Goal: Task Accomplishment & Management: Manage account settings

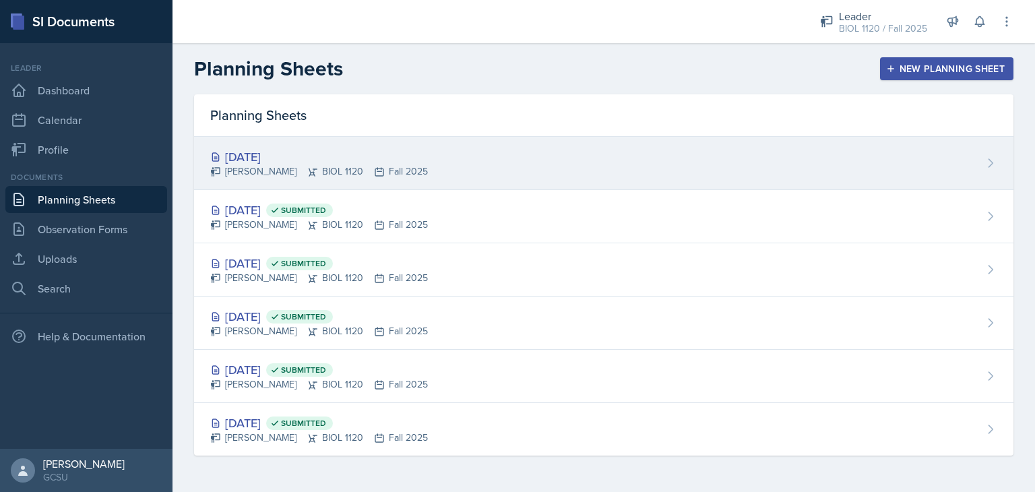
click at [272, 160] on div "[DATE]" at bounding box center [319, 157] width 218 height 18
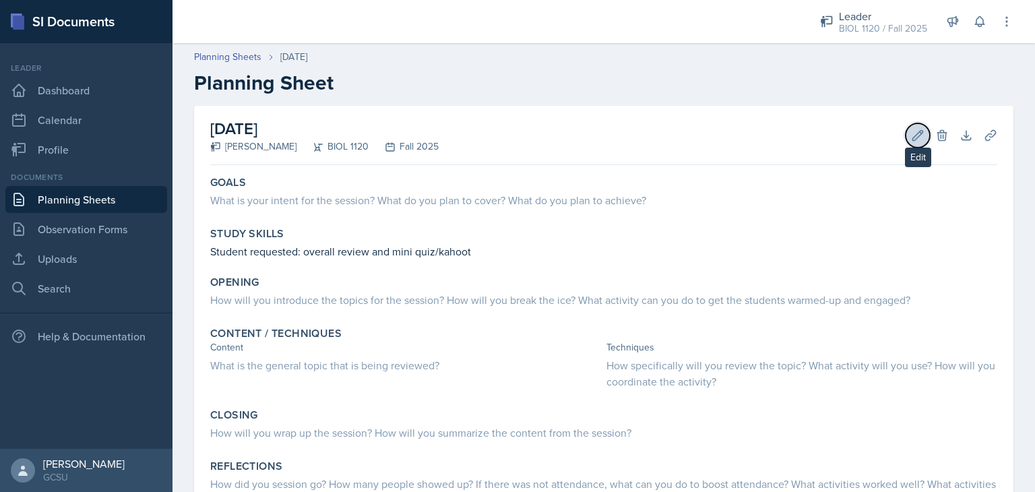
click at [911, 136] on icon at bounding box center [917, 135] width 13 height 13
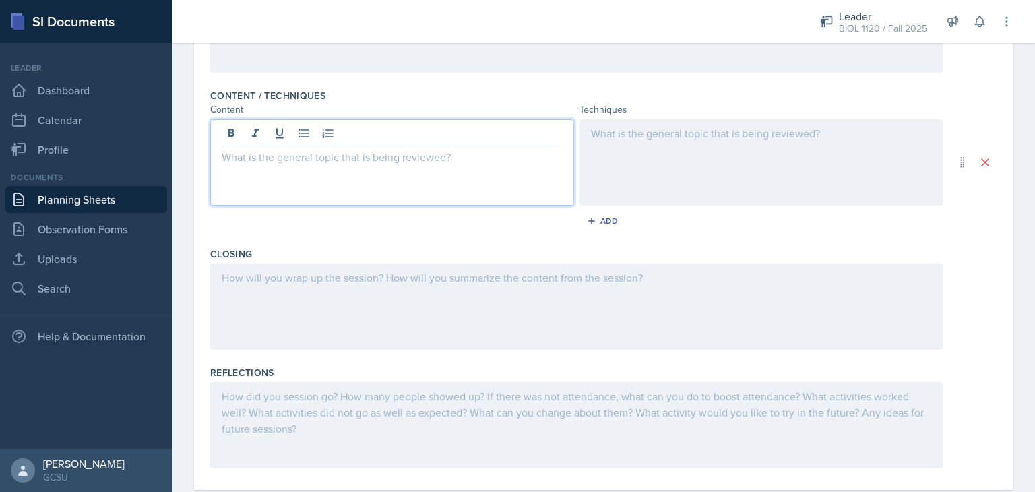
scroll to position [415, 0]
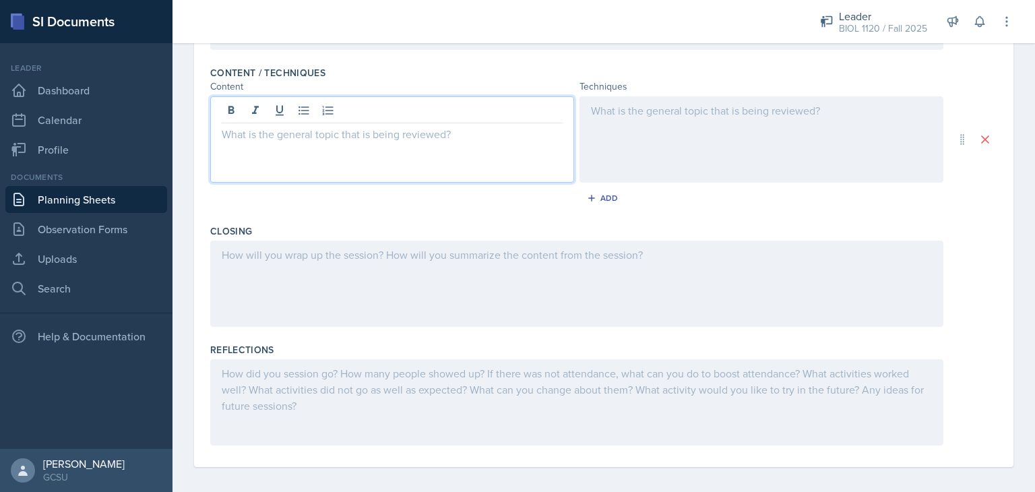
click at [311, 133] on p at bounding box center [392, 134] width 341 height 16
click at [251, 135] on p "Radio dating" at bounding box center [392, 134] width 341 height 16
click at [673, 119] on div at bounding box center [762, 139] width 364 height 86
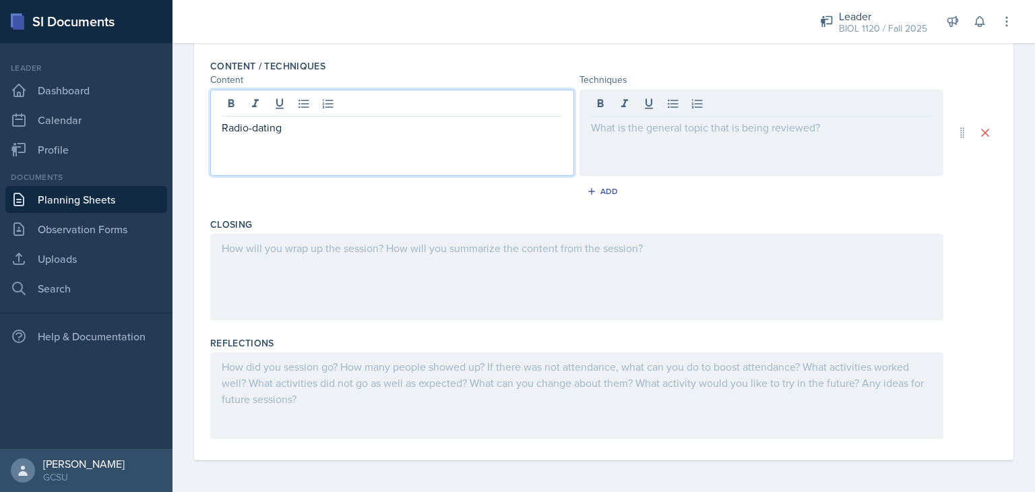
click at [375, 96] on div "Radio-dating" at bounding box center [392, 133] width 364 height 86
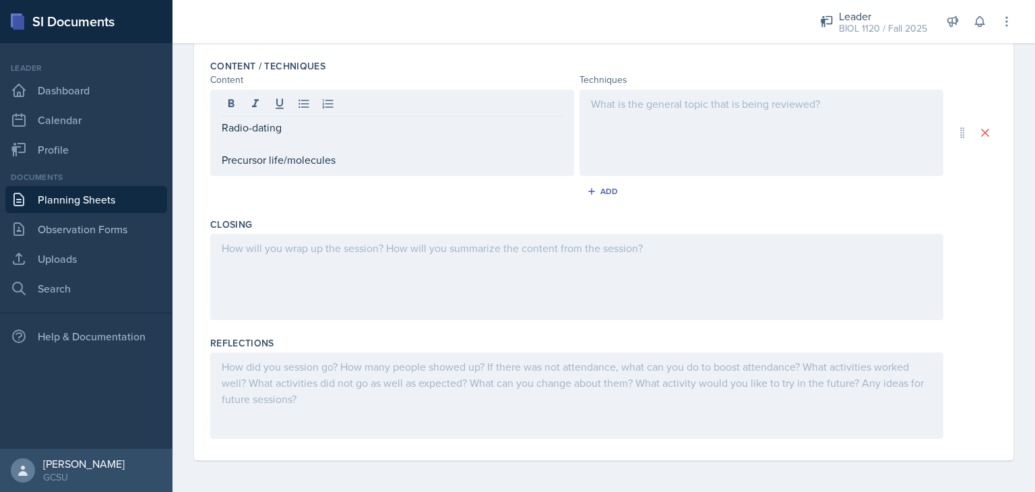
click at [615, 135] on div at bounding box center [762, 133] width 364 height 86
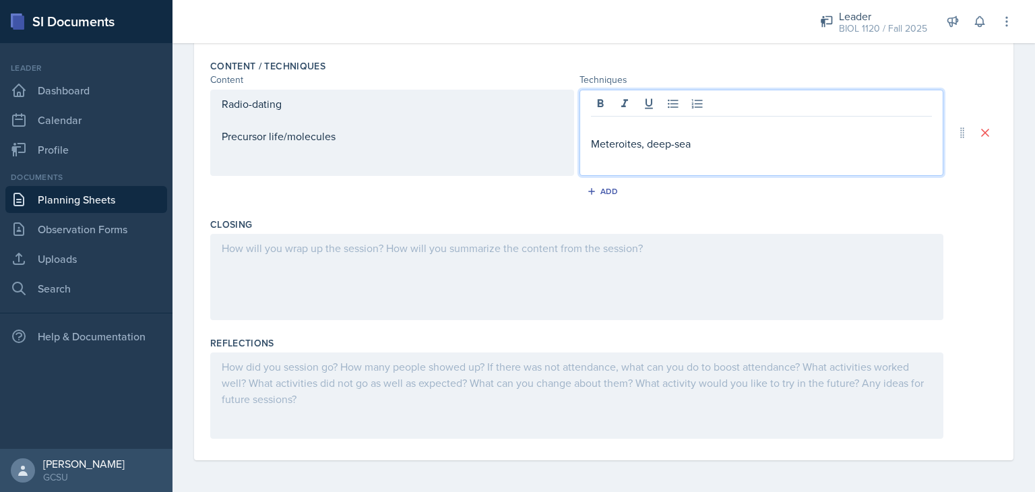
click at [598, 141] on p "Meteroites, deep-sea" at bounding box center [761, 143] width 341 height 16
click at [689, 147] on p "Meteorites, deep-sea" at bounding box center [761, 143] width 341 height 16
click at [714, 129] on p at bounding box center [761, 127] width 341 height 16
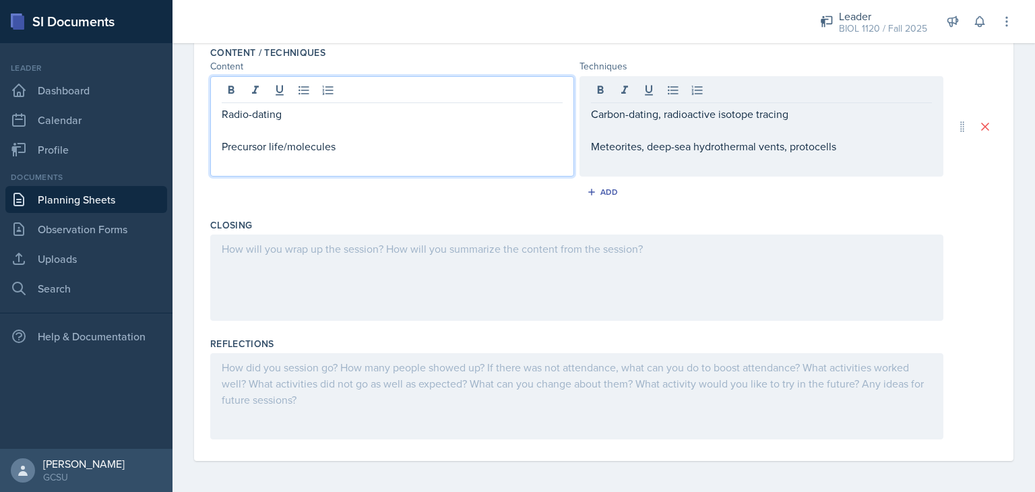
click at [382, 119] on div "Radio-dating Precursor life/molecules" at bounding box center [392, 130] width 341 height 49
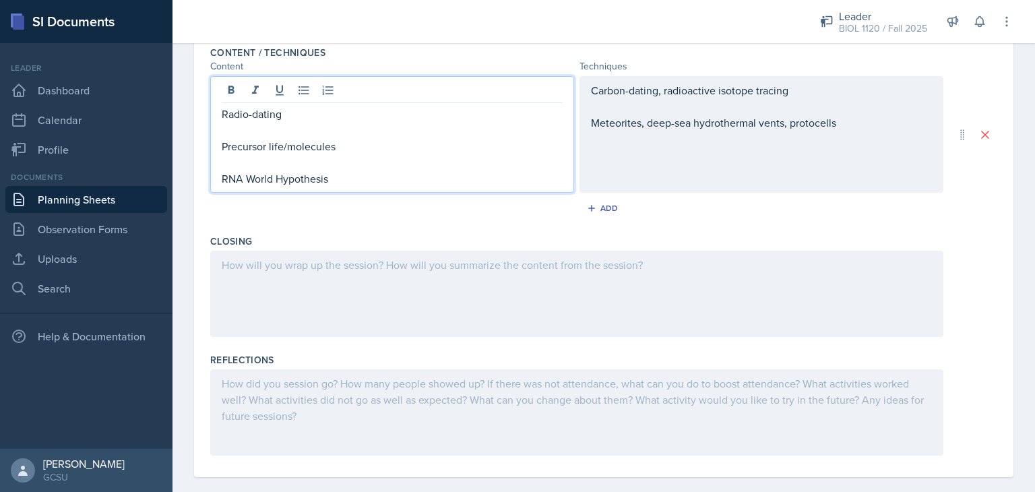
click at [617, 159] on div "Carbon-dating, radioactive isotope tracing Meteorites, deep-sea hydrothermal ve…" at bounding box center [762, 134] width 364 height 117
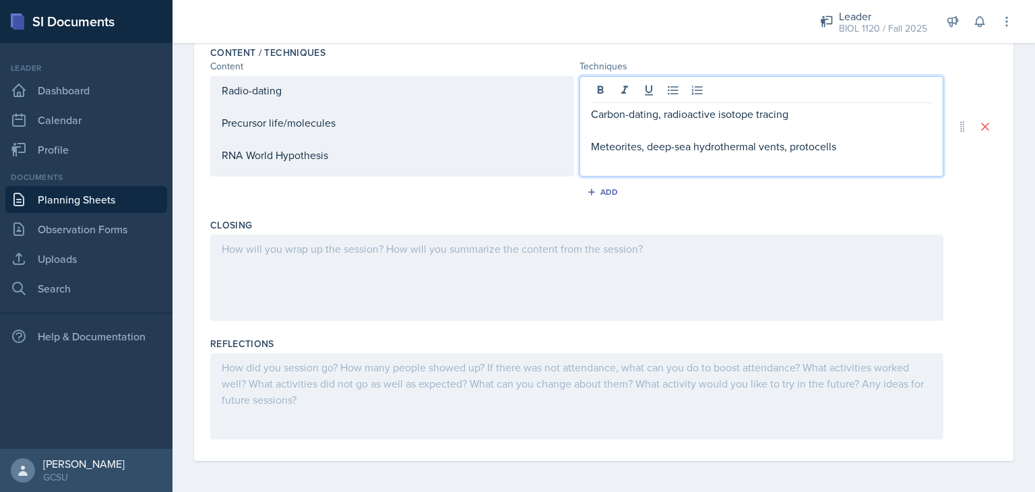
click at [846, 148] on p "Meteorites, deep-sea hydrothermal vents, protocells" at bounding box center [761, 146] width 341 height 16
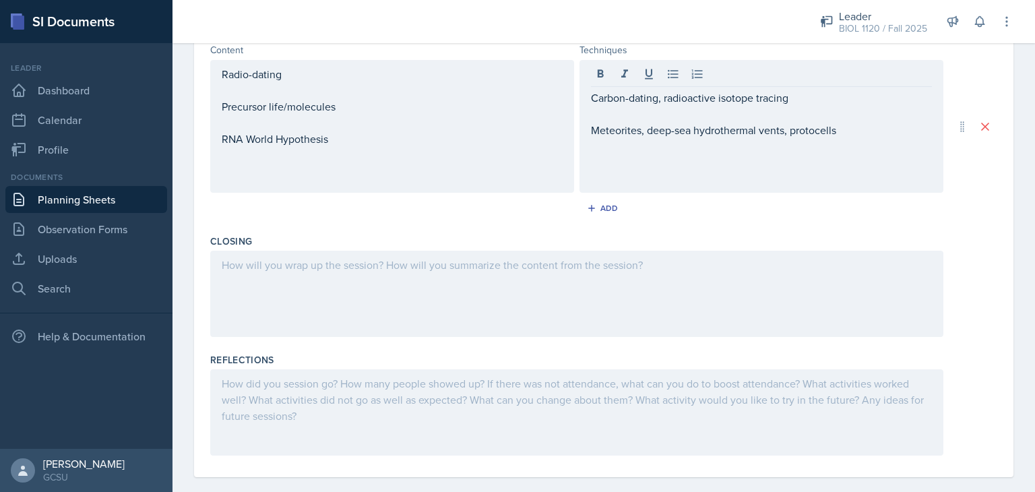
scroll to position [59, 0]
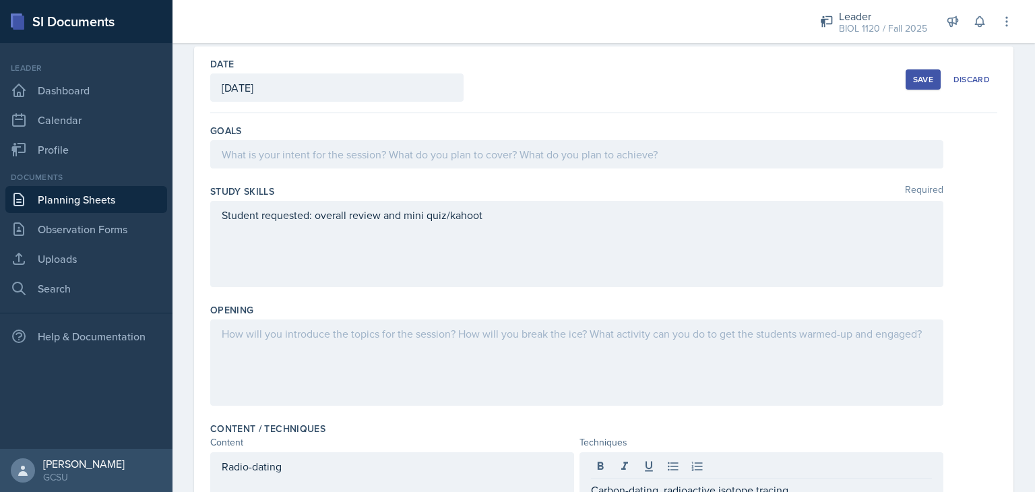
click at [915, 77] on div "Save" at bounding box center [923, 79] width 20 height 11
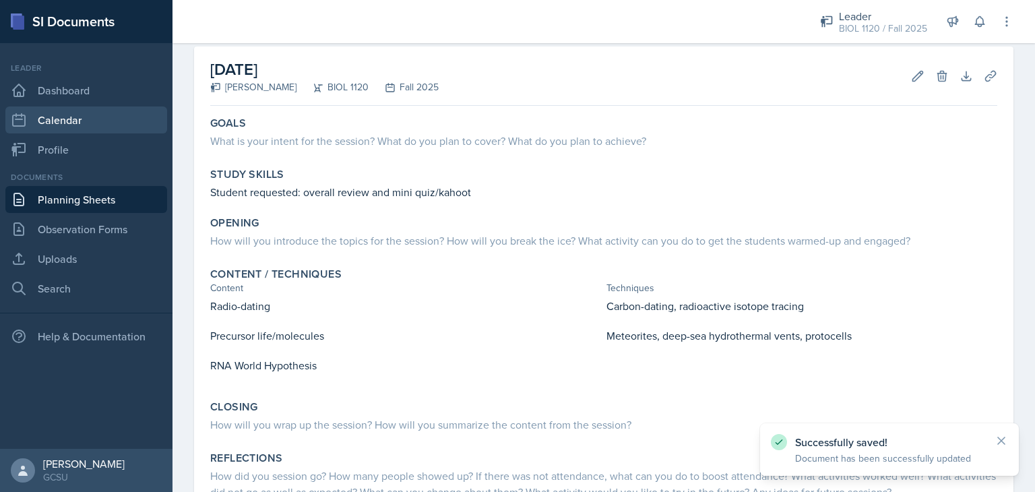
click at [75, 117] on link "Calendar" at bounding box center [86, 119] width 162 height 27
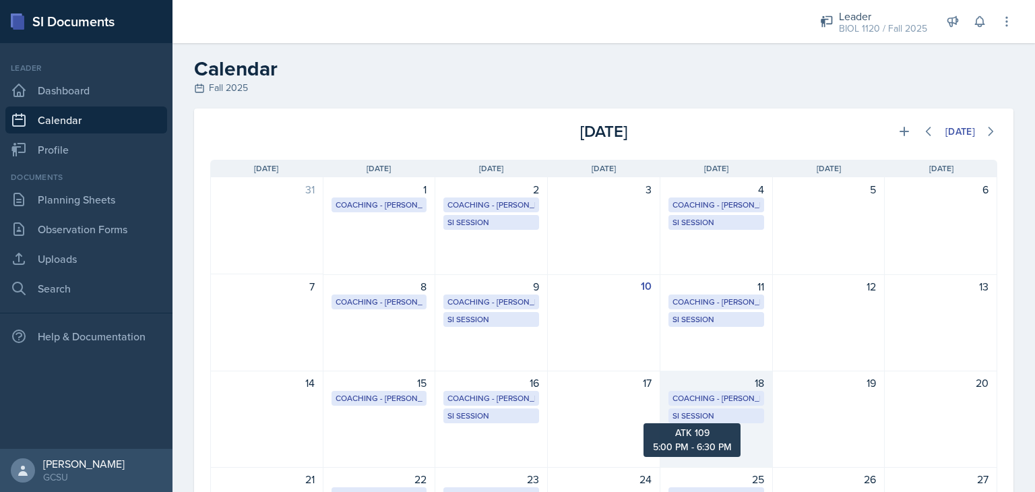
click at [723, 416] on div "SI Session" at bounding box center [717, 416] width 88 height 12
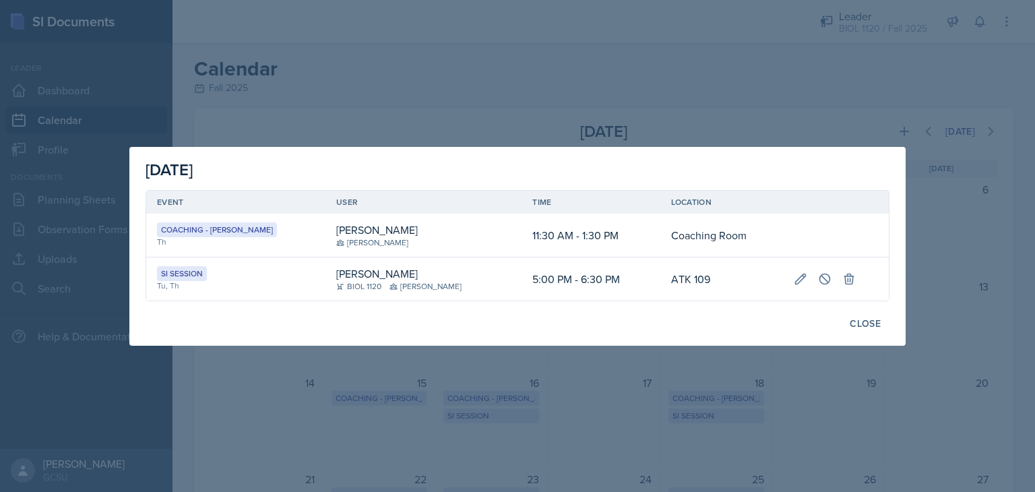
drag, startPoint x: 803, startPoint y: 274, endPoint x: 774, endPoint y: 307, distance: 43.4
click at [774, 307] on div "[DATE] Event User Time Location Coaching - [PERSON_NAME] Th [PERSON_NAME] 11:30…" at bounding box center [517, 246] width 776 height 199
click at [842, 282] on icon at bounding box center [848, 278] width 13 height 13
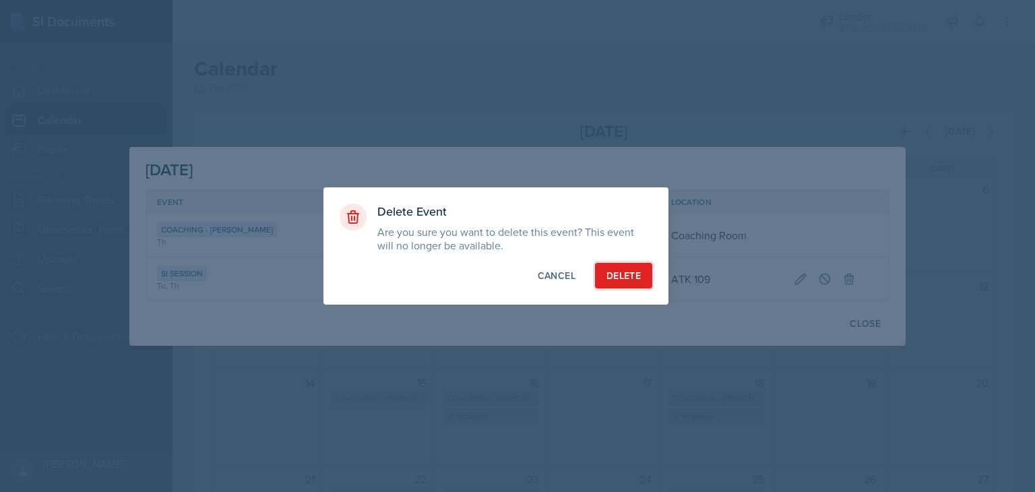
click at [629, 270] on div "Delete" at bounding box center [624, 275] width 34 height 13
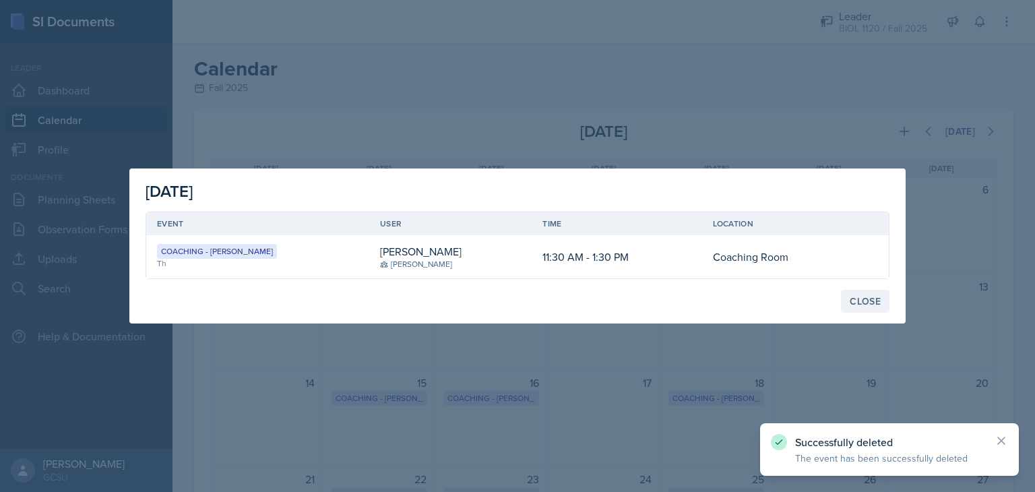
click at [864, 296] on div "Close" at bounding box center [865, 301] width 31 height 11
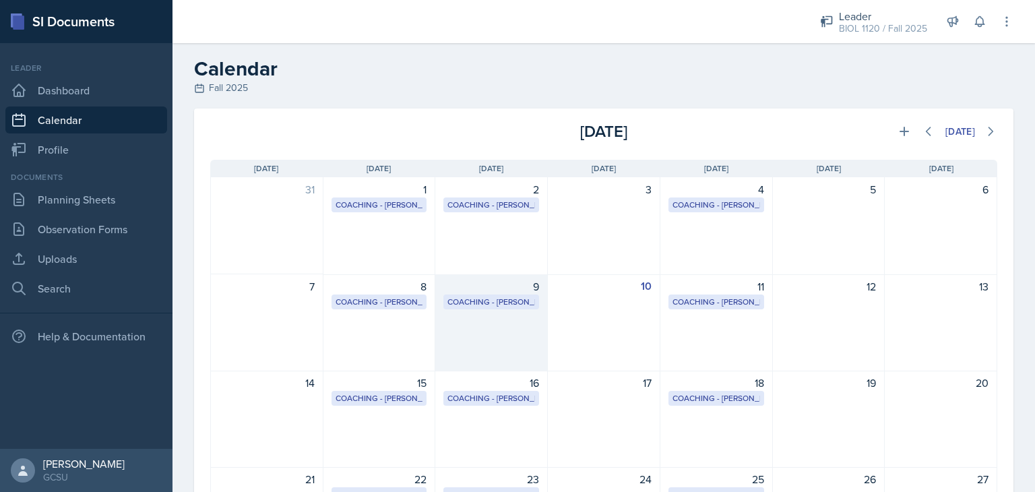
click at [497, 338] on div "9 Coaching - [PERSON_NAME] Coaching room 2:00 PM - 4:00 PM" at bounding box center [491, 322] width 113 height 97
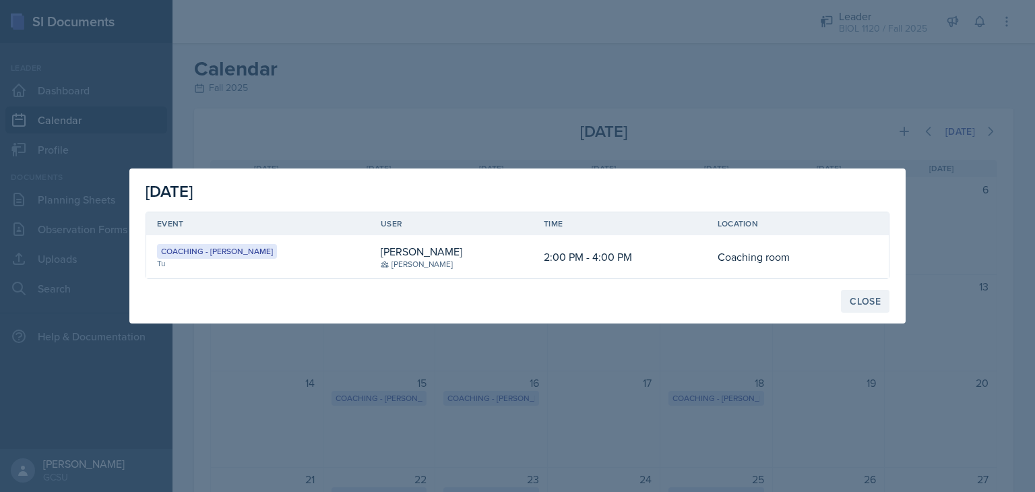
click at [859, 300] on div "Close" at bounding box center [865, 301] width 31 height 11
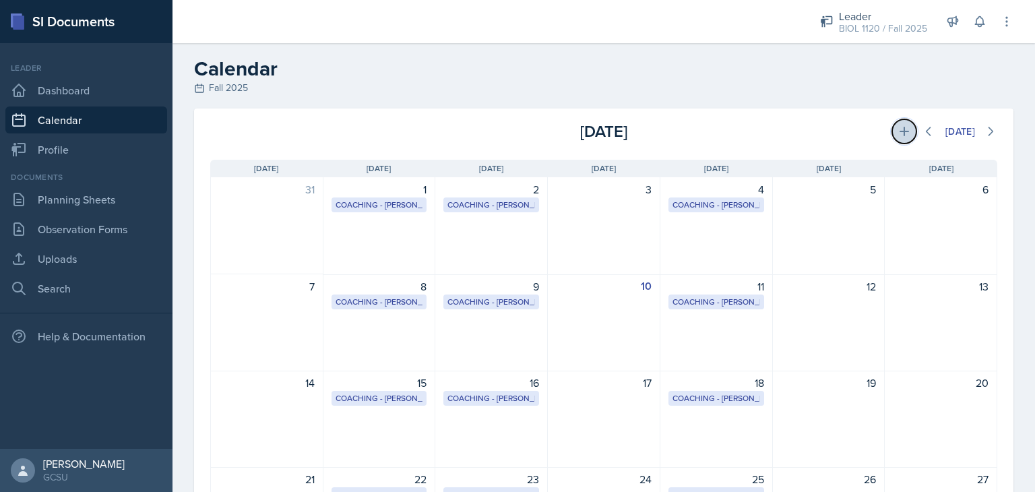
click at [898, 130] on icon at bounding box center [904, 131] width 13 height 13
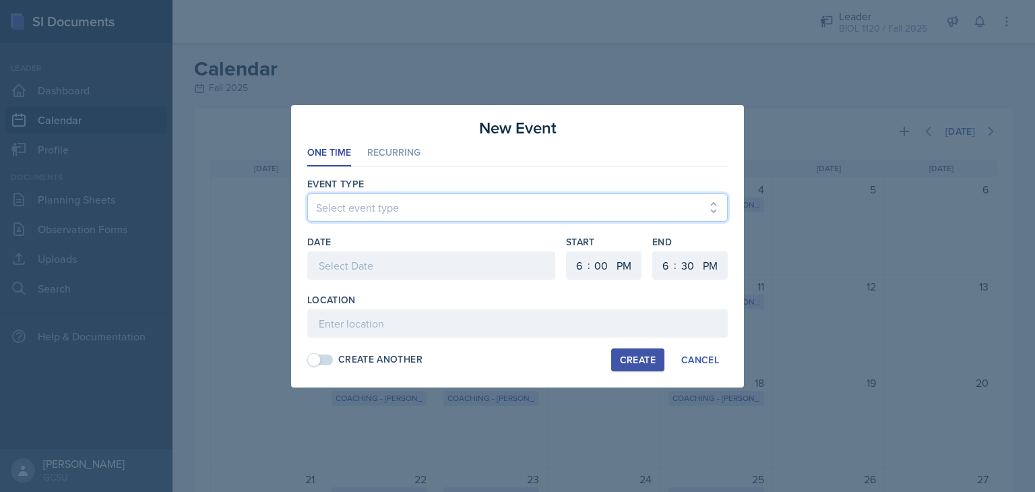
click at [475, 206] on select "Select event type Leader Training New Calendar Event SI Session" at bounding box center [517, 207] width 421 height 28
select select "700c1d41-4793-48d3-8616-e09499dfb71d"
click at [307, 193] on select "Select event type Leader Training New Calendar Event SI Session" at bounding box center [517, 207] width 421 height 28
click at [362, 268] on div at bounding box center [431, 265] width 248 height 28
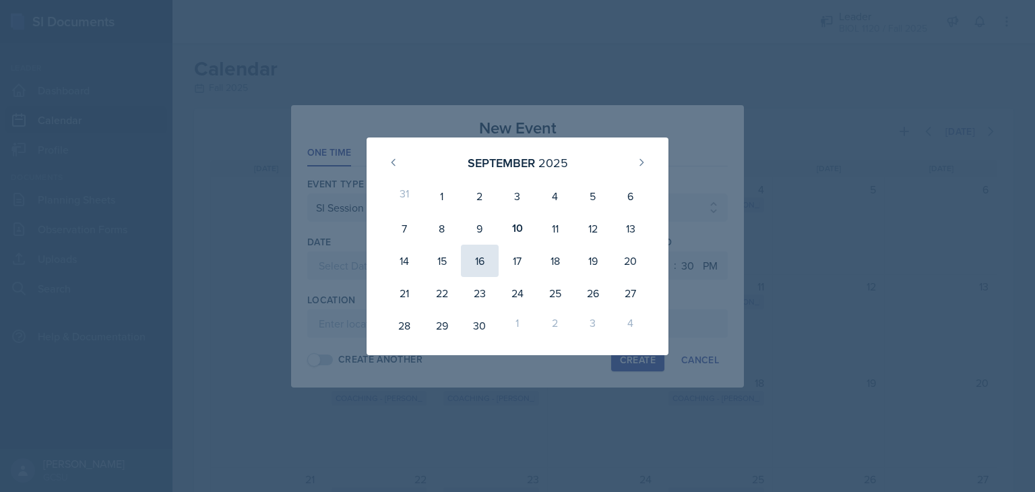
click at [477, 261] on div "16" at bounding box center [480, 261] width 38 height 32
type input "[DATE]"
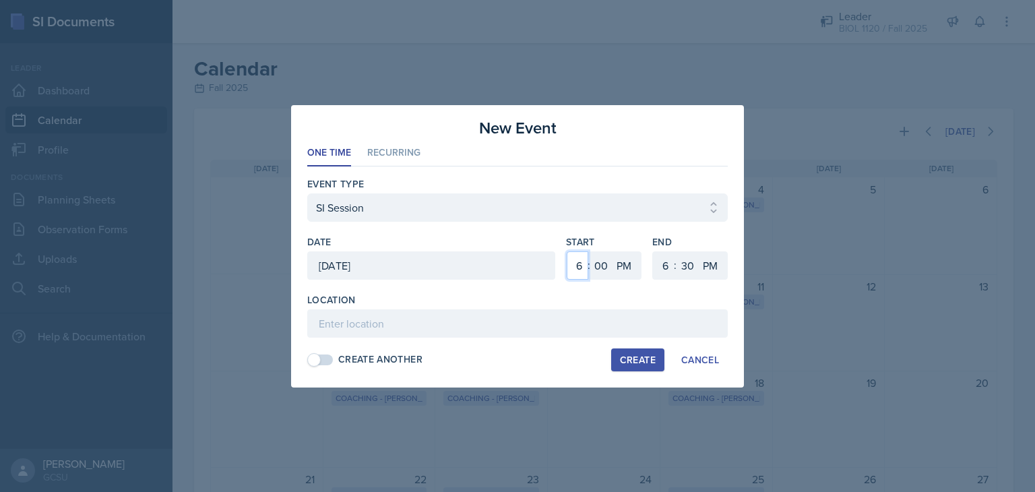
click at [574, 261] on select "1 2 3 4 5 6 7 8 9 10 11 12" at bounding box center [578, 265] width 22 height 28
select select "5"
click at [567, 251] on select "1 2 3 4 5 6 7 8 9 10 11 12" at bounding box center [578, 265] width 22 height 28
click at [659, 264] on select "1 2 3 4 5 6 7 8 9 10 11 12" at bounding box center [664, 265] width 22 height 28
select select "7"
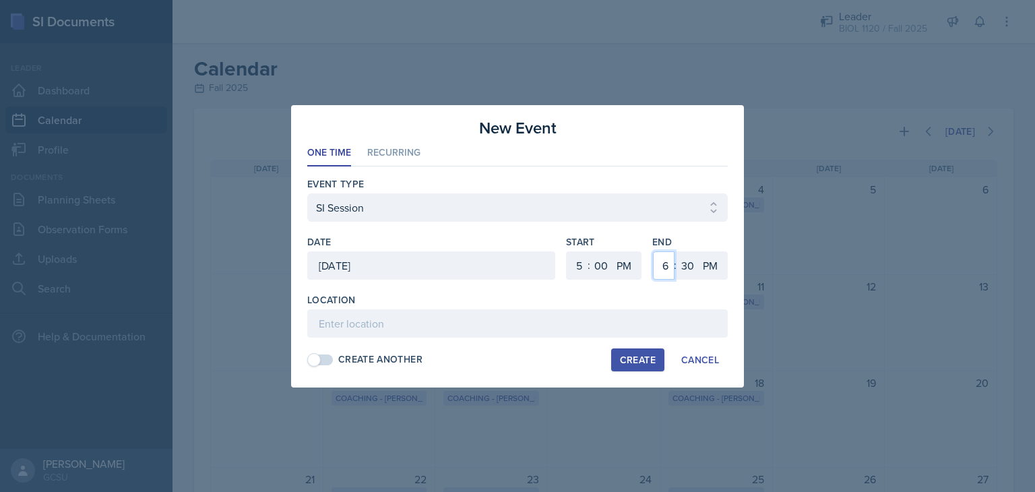
click at [653, 251] on select "1 2 3 4 5 6 7 8 9 10 11 12" at bounding box center [664, 265] width 22 height 28
click at [693, 261] on select "00 05 10 15 20 25 30 35 40 45 50 55" at bounding box center [688, 265] width 22 height 28
select select "0"
click at [677, 251] on select "00 05 10 15 20 25 30 35 40 45 50 55" at bounding box center [688, 265] width 22 height 28
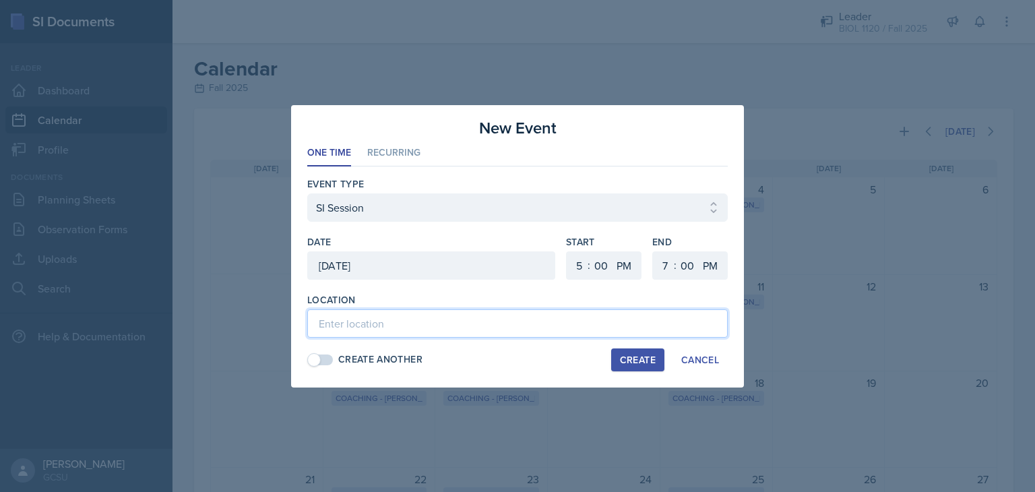
click at [488, 315] on input at bounding box center [517, 323] width 421 height 28
type input "ATK 109"
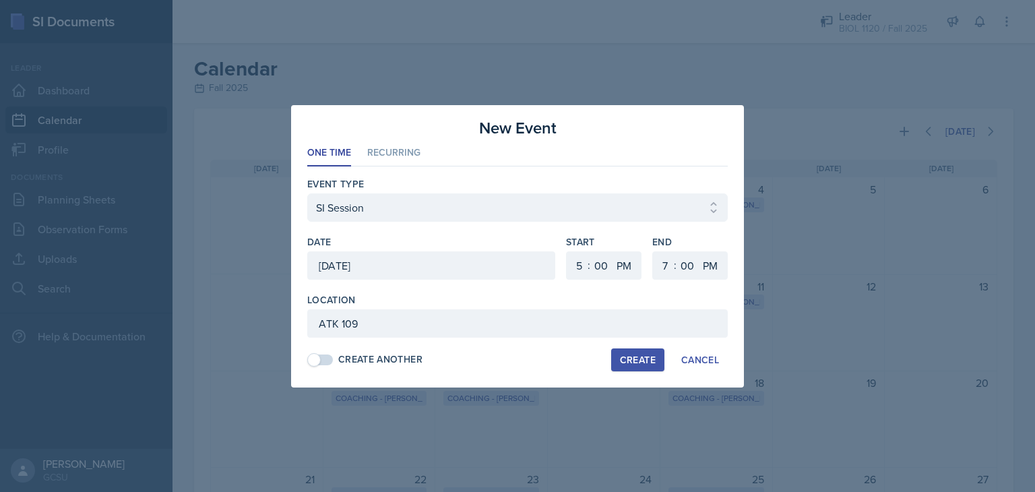
click at [631, 354] on div "Create" at bounding box center [638, 359] width 36 height 11
select select
select select "6"
select select "30"
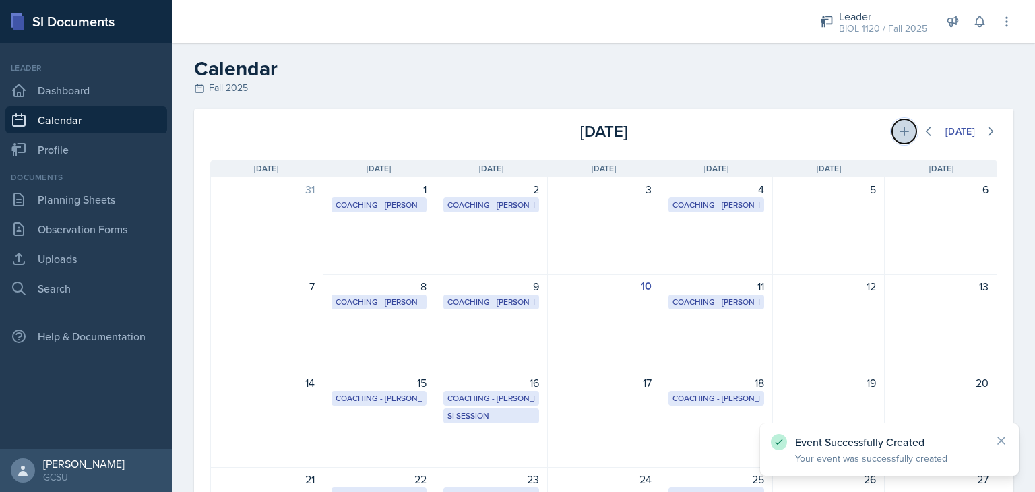
click at [897, 123] on button at bounding box center [904, 131] width 24 height 24
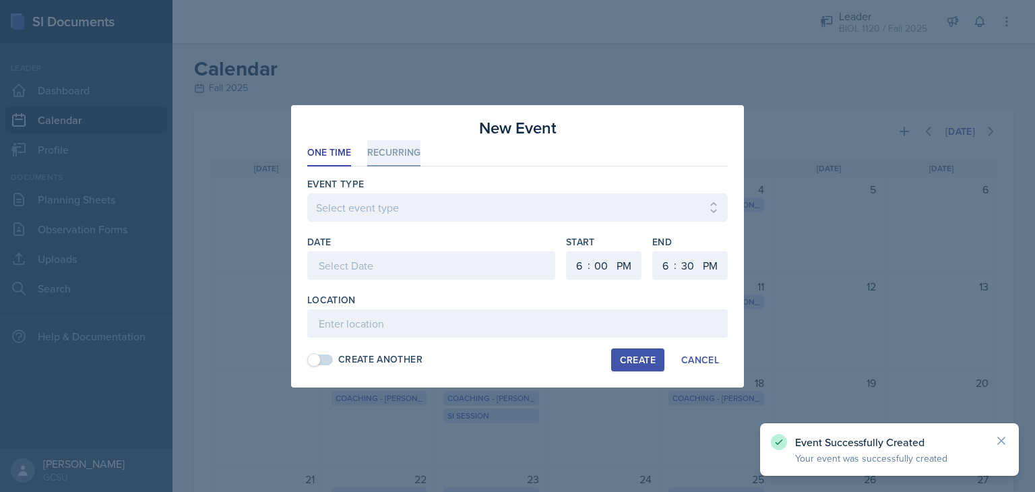
click at [394, 157] on li "Recurring" at bounding box center [393, 153] width 53 height 26
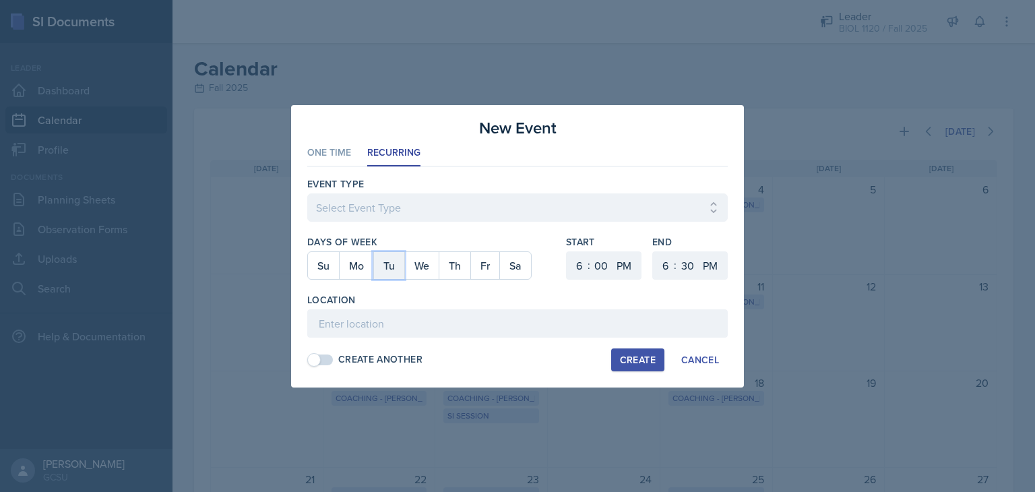
click at [381, 252] on button "Tu" at bounding box center [388, 265] width 31 height 27
click at [458, 267] on button "Th" at bounding box center [455, 265] width 32 height 27
click at [411, 211] on select "Select Event Type Leader Training New Calendar Event SI Session" at bounding box center [517, 207] width 421 height 28
select select "700c1d41-4793-48d3-8616-e09499dfb71d"
click at [307, 193] on select "Select Event Type Leader Training New Calendar Event SI Session" at bounding box center [517, 207] width 421 height 28
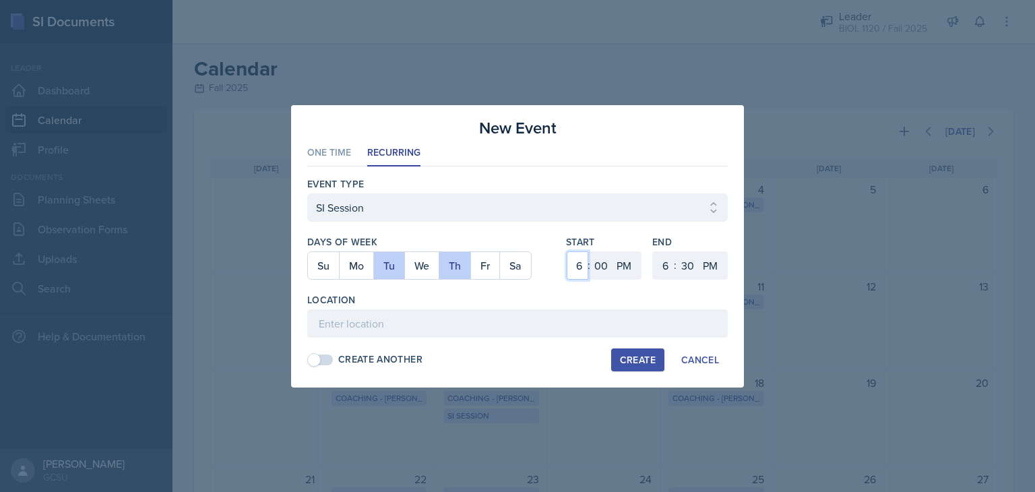
click at [580, 259] on select "1 2 3 4 5 6 7 8 9 10 11 12" at bounding box center [578, 265] width 22 height 28
select select "5"
click at [567, 251] on select "1 2 3 4 5 6 7 8 9 10 11 12" at bounding box center [578, 265] width 22 height 28
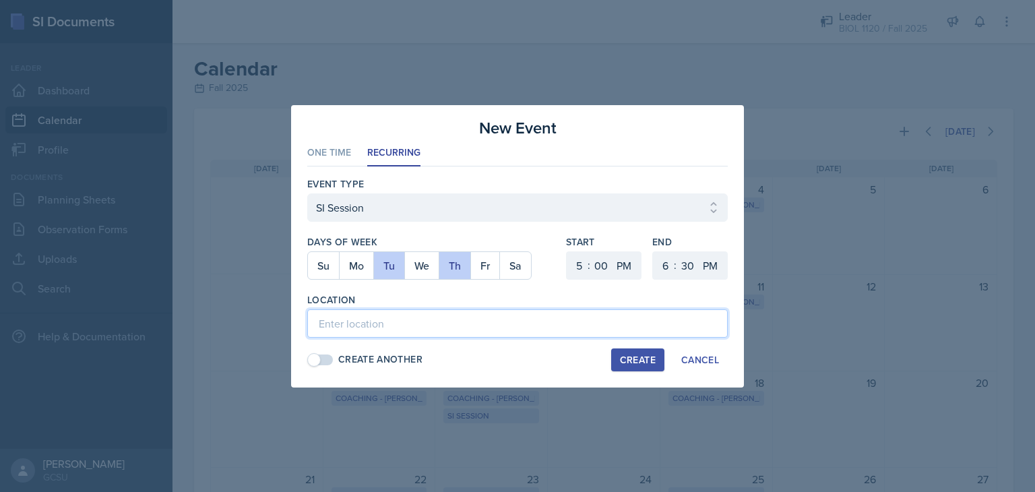
click at [469, 323] on input at bounding box center [517, 323] width 421 height 28
type input "ATK 109"
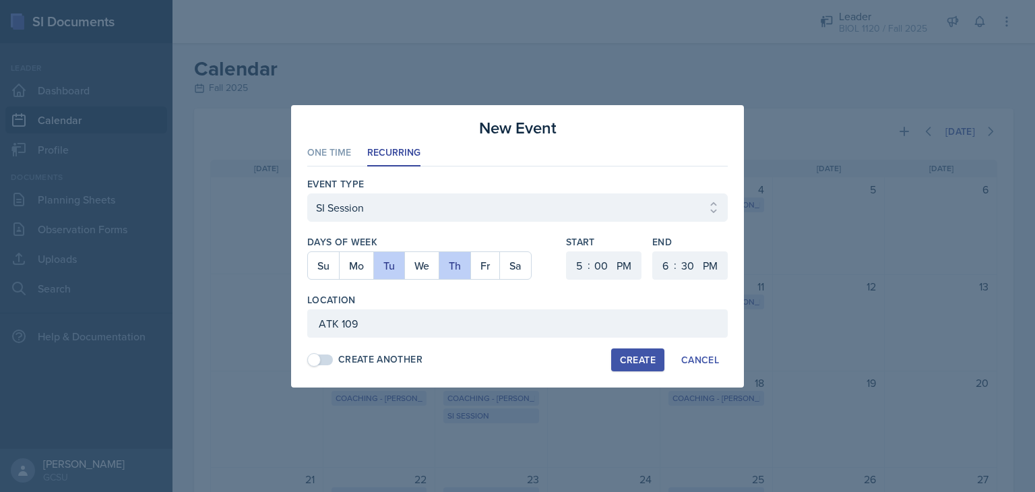
click at [642, 359] on div "Create" at bounding box center [638, 359] width 36 height 11
select select
select select "6"
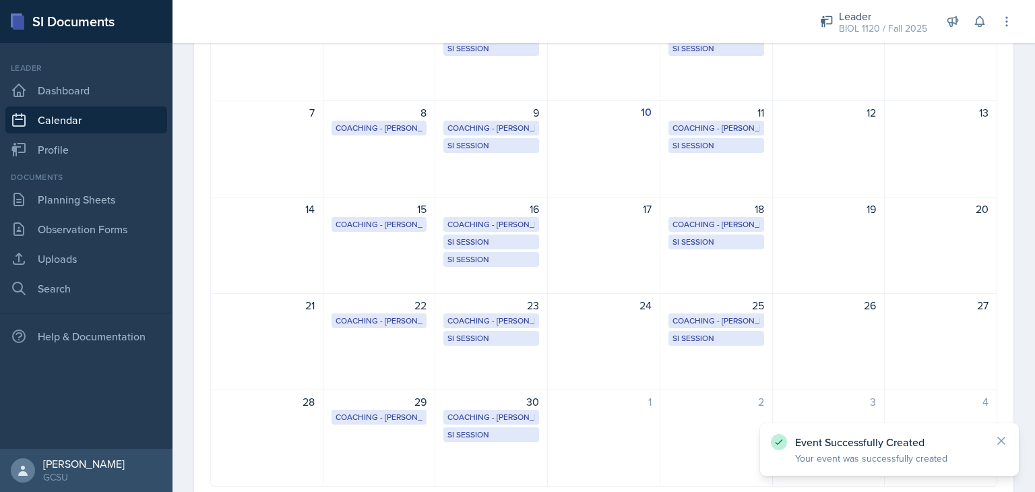
scroll to position [175, 0]
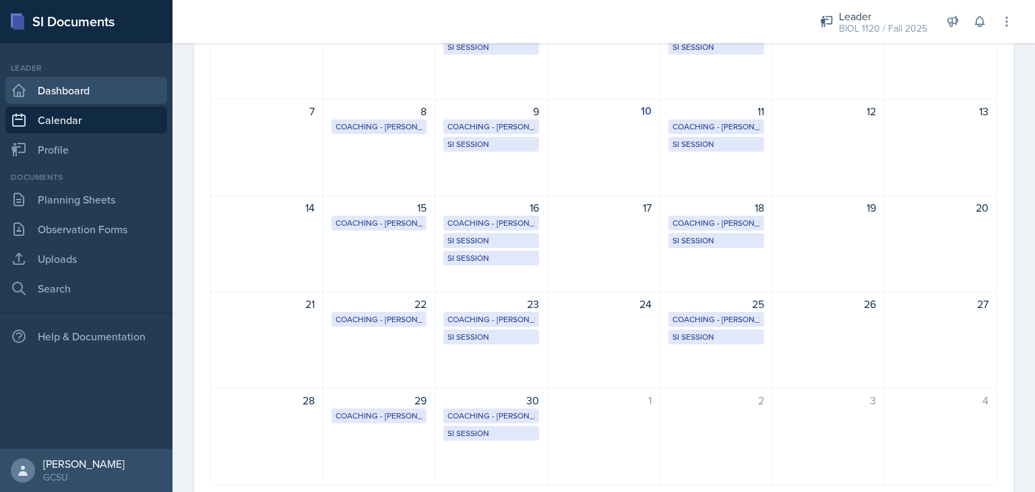
click at [86, 84] on link "Dashboard" at bounding box center [86, 90] width 162 height 27
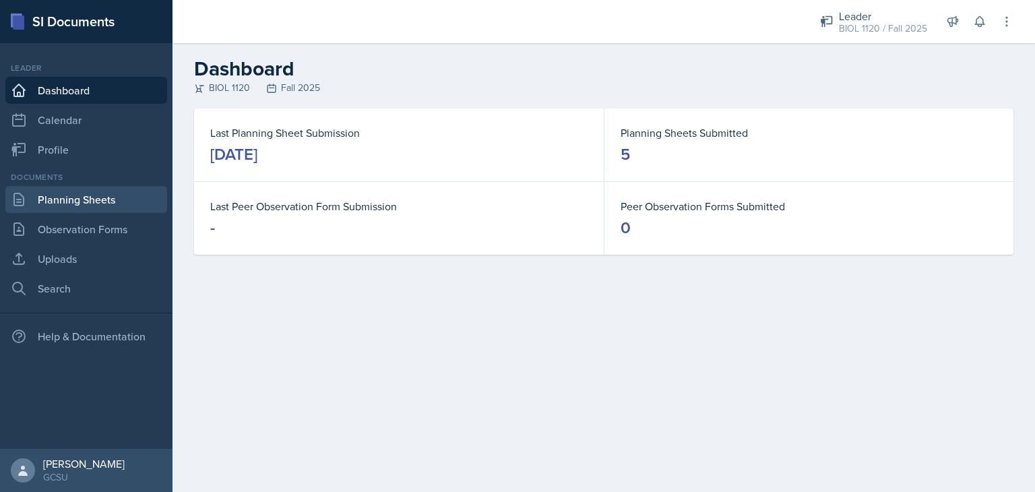
click at [82, 201] on link "Planning Sheets" at bounding box center [86, 199] width 162 height 27
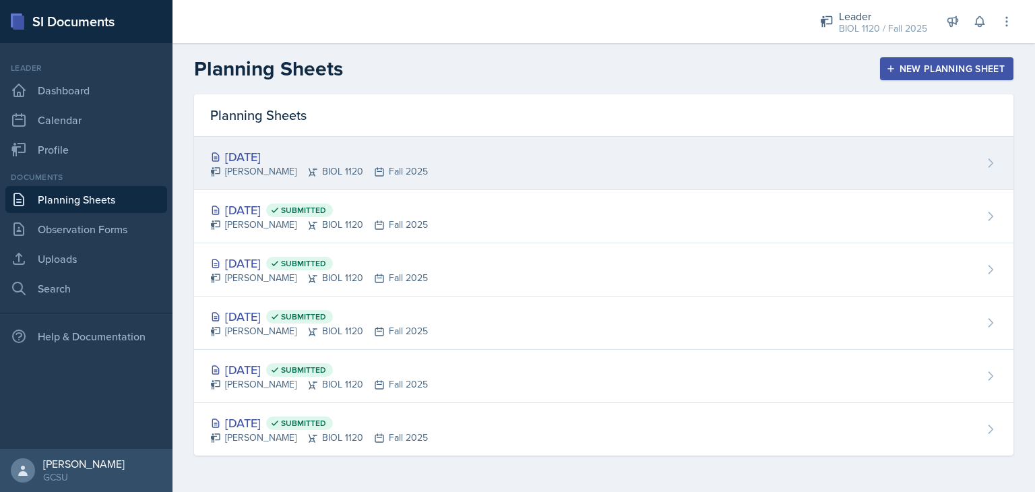
click at [245, 154] on div "[DATE]" at bounding box center [319, 157] width 218 height 18
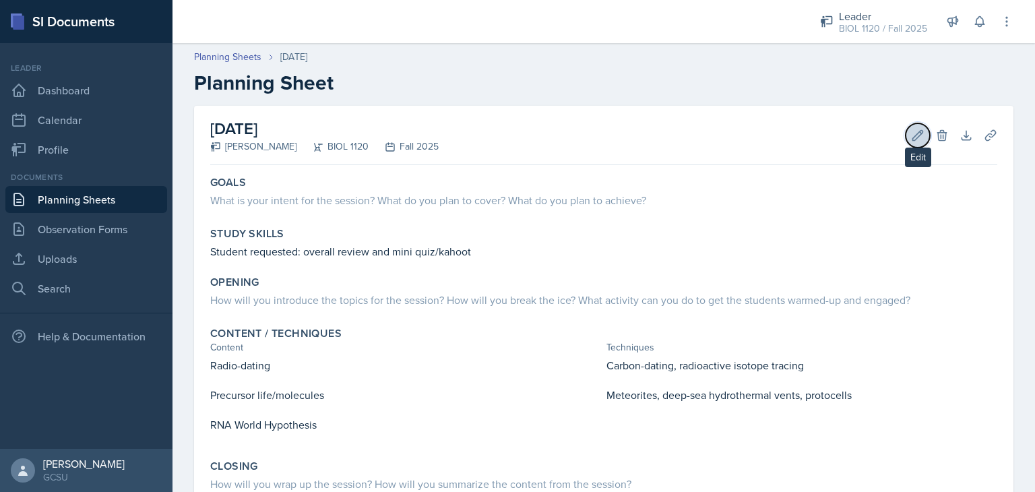
click at [911, 136] on icon at bounding box center [917, 135] width 13 height 13
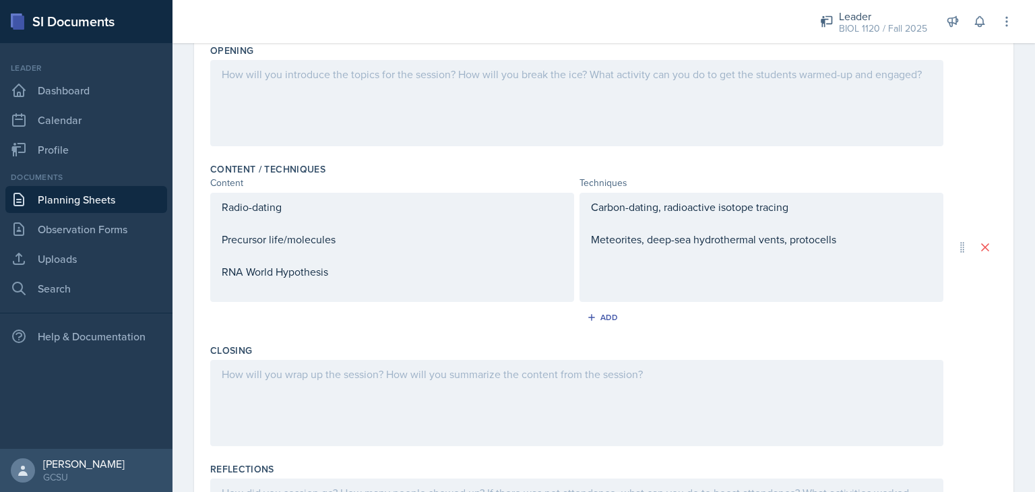
scroll to position [445, 0]
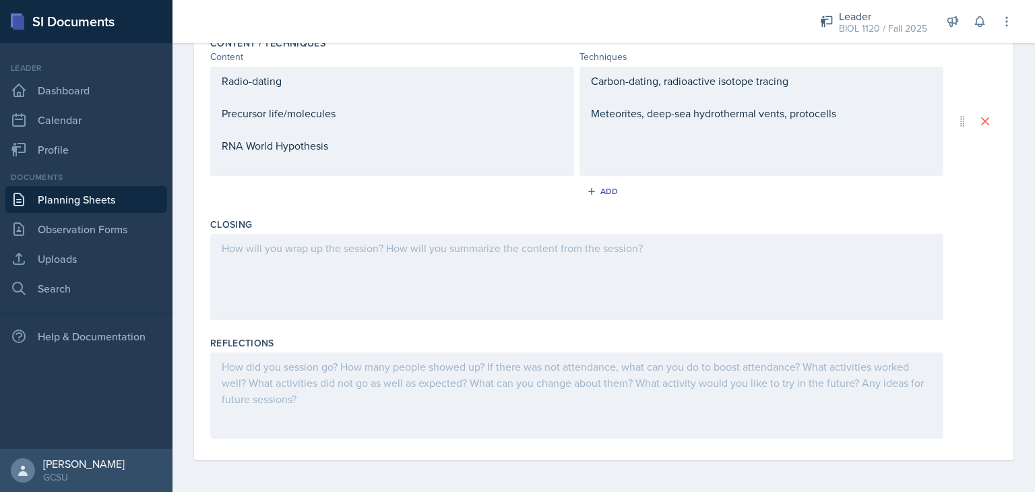
click at [356, 156] on div "Radio-dating Precursor life/molecules RNA World Hypothesis" at bounding box center [392, 121] width 364 height 109
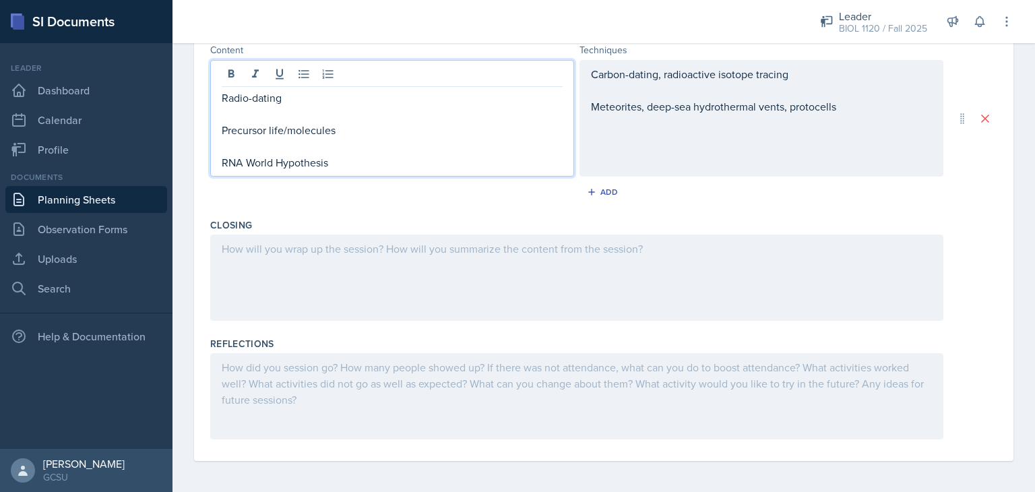
click at [333, 164] on p "RNA World Hypothesis" at bounding box center [392, 162] width 341 height 16
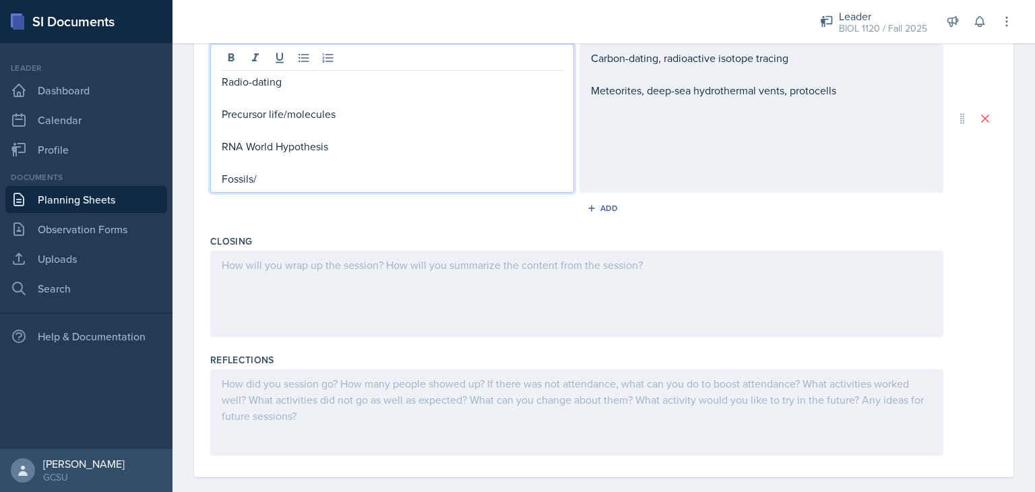
click at [302, 154] on p at bounding box center [392, 162] width 341 height 16
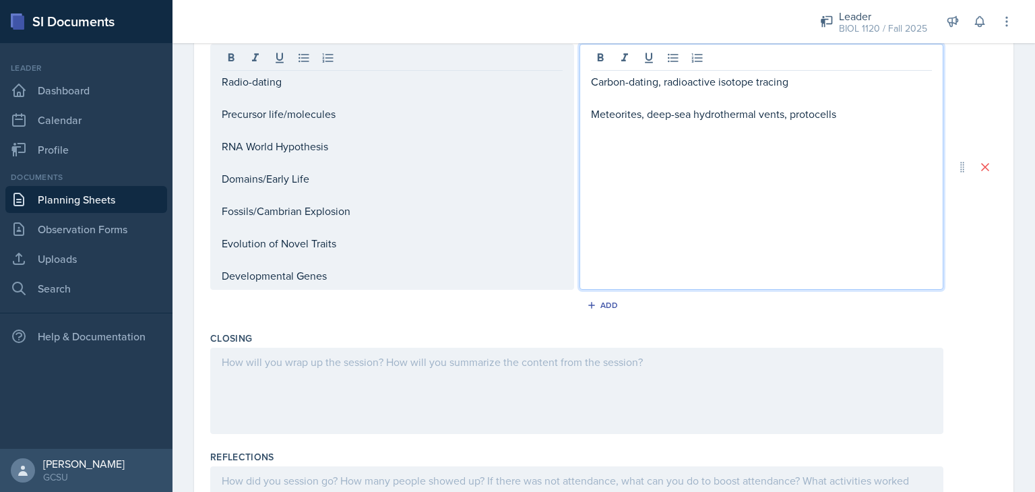
click at [846, 87] on div "Carbon-dating, radioactive isotope tracing Meteorites, deep-sea hydrothermal ve…" at bounding box center [761, 121] width 341 height 97
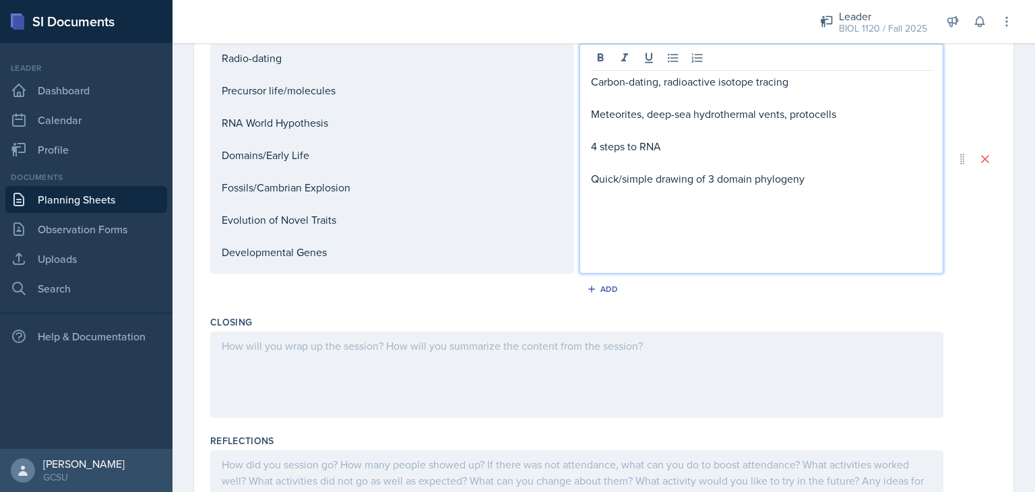
click at [809, 182] on p "Quick/simple drawing of 3 domain phylogeny" at bounding box center [761, 178] width 341 height 16
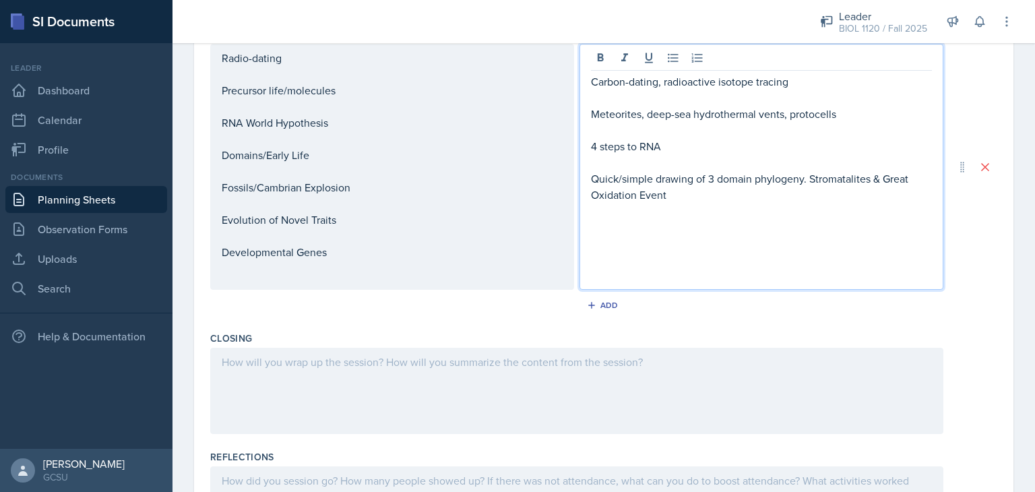
click at [827, 179] on p "Quick/simple drawing of 3 domain phylogeny. Stromatalites & Great Oxidation Eve…" at bounding box center [761, 186] width 341 height 32
click at [772, 200] on p "Quick/simple drawing of 3 domain phylogeny. Stromatolites & Great Oxidation Eve…" at bounding box center [761, 186] width 341 height 32
click at [344, 174] on div "Radio-dating Precursor life/molecules RNA World Hypothesis Domains/Early Life F…" at bounding box center [392, 155] width 341 height 210
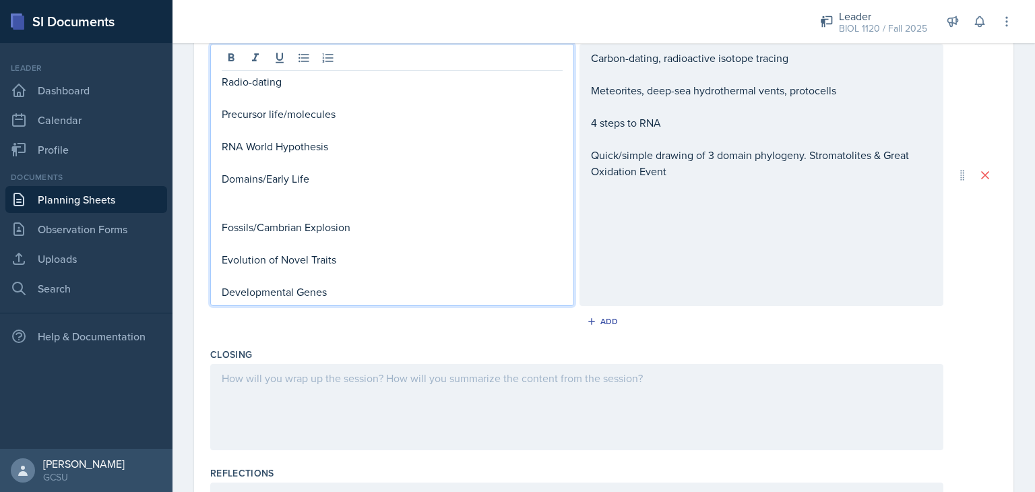
click at [453, 339] on div "Content / Techniques Content Techniques Radio-dating Precursor life/molecules R…" at bounding box center [603, 175] width 787 height 334
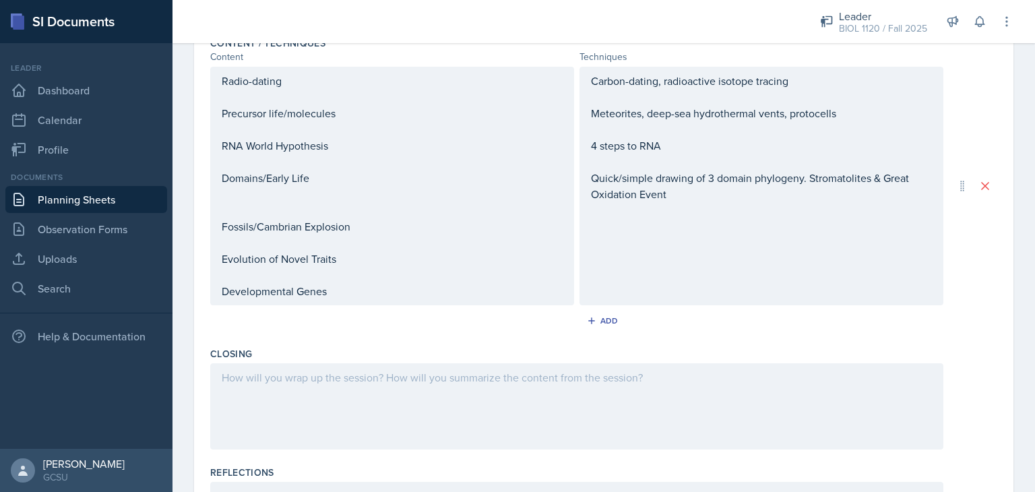
click at [591, 224] on div "Carbon-dating, radioactive isotope tracing Meteorites, deep-sea hydrothermal ve…" at bounding box center [761, 178] width 341 height 210
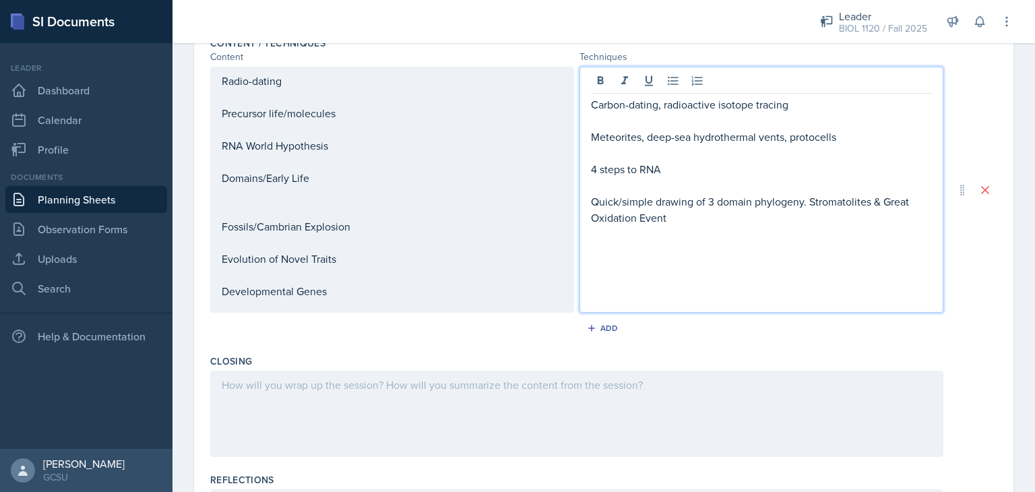
click at [372, 222] on div "Radio-dating Precursor life/molecules RNA World Hypothesis Domains/Early Life F…" at bounding box center [392, 186] width 341 height 226
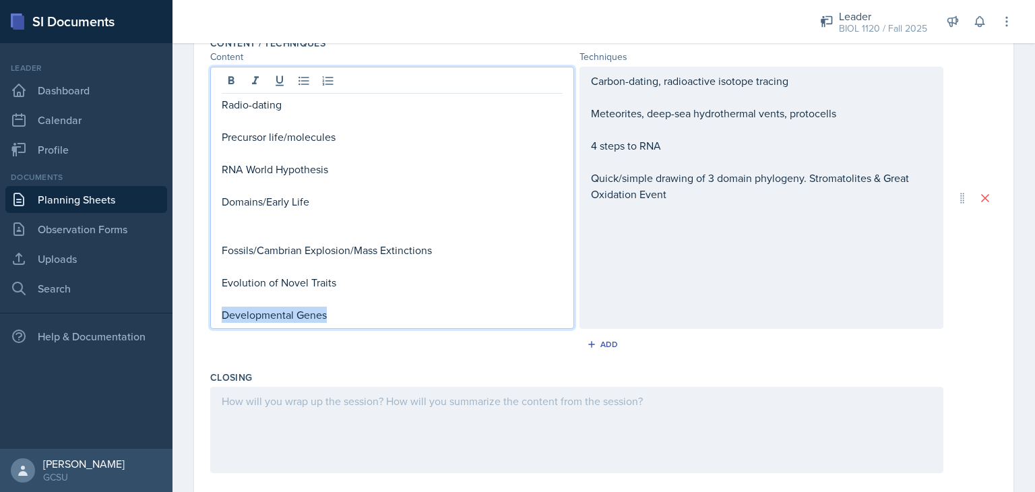
drag, startPoint x: 336, startPoint y: 311, endPoint x: 201, endPoint y: 335, distance: 136.9
click at [201, 335] on div "Date [DATE] [DATE] 31 1 2 3 4 5 6 7 8 9 10 11 12 13 14 15 16 17 18 19 20 21 22 …" at bounding box center [603, 137] width 819 height 952
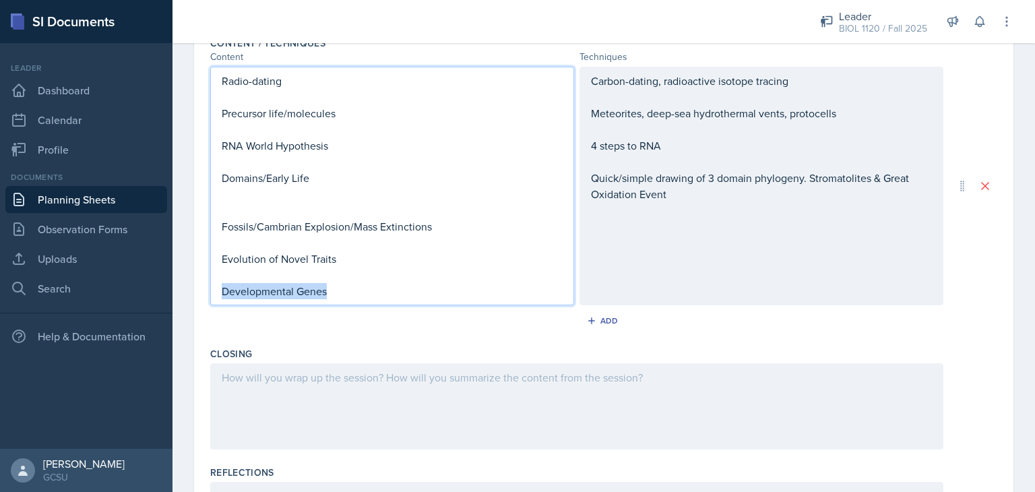
scroll to position [421, 0]
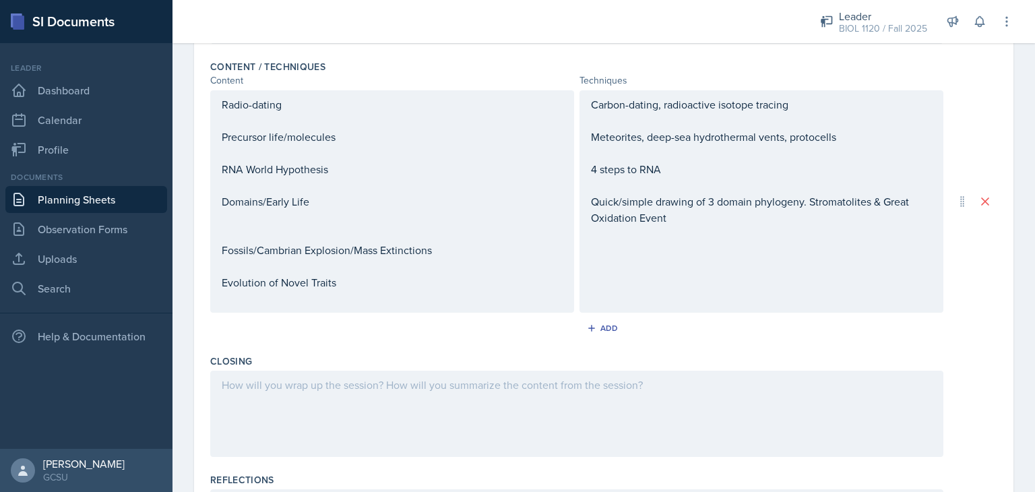
click at [322, 350] on div "Closing" at bounding box center [603, 408] width 787 height 119
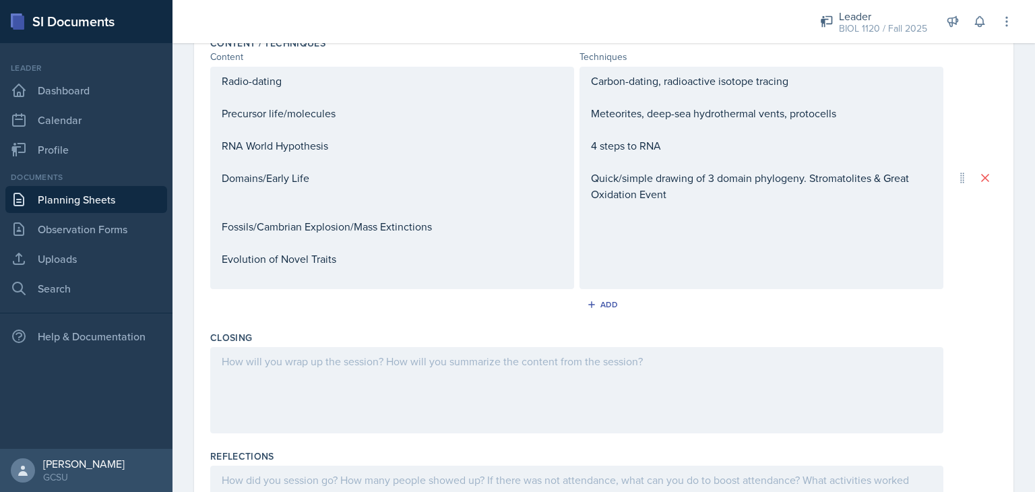
click at [355, 267] on p "Evolution of Novel Traits" at bounding box center [392, 259] width 341 height 16
